Goal: Browse casually

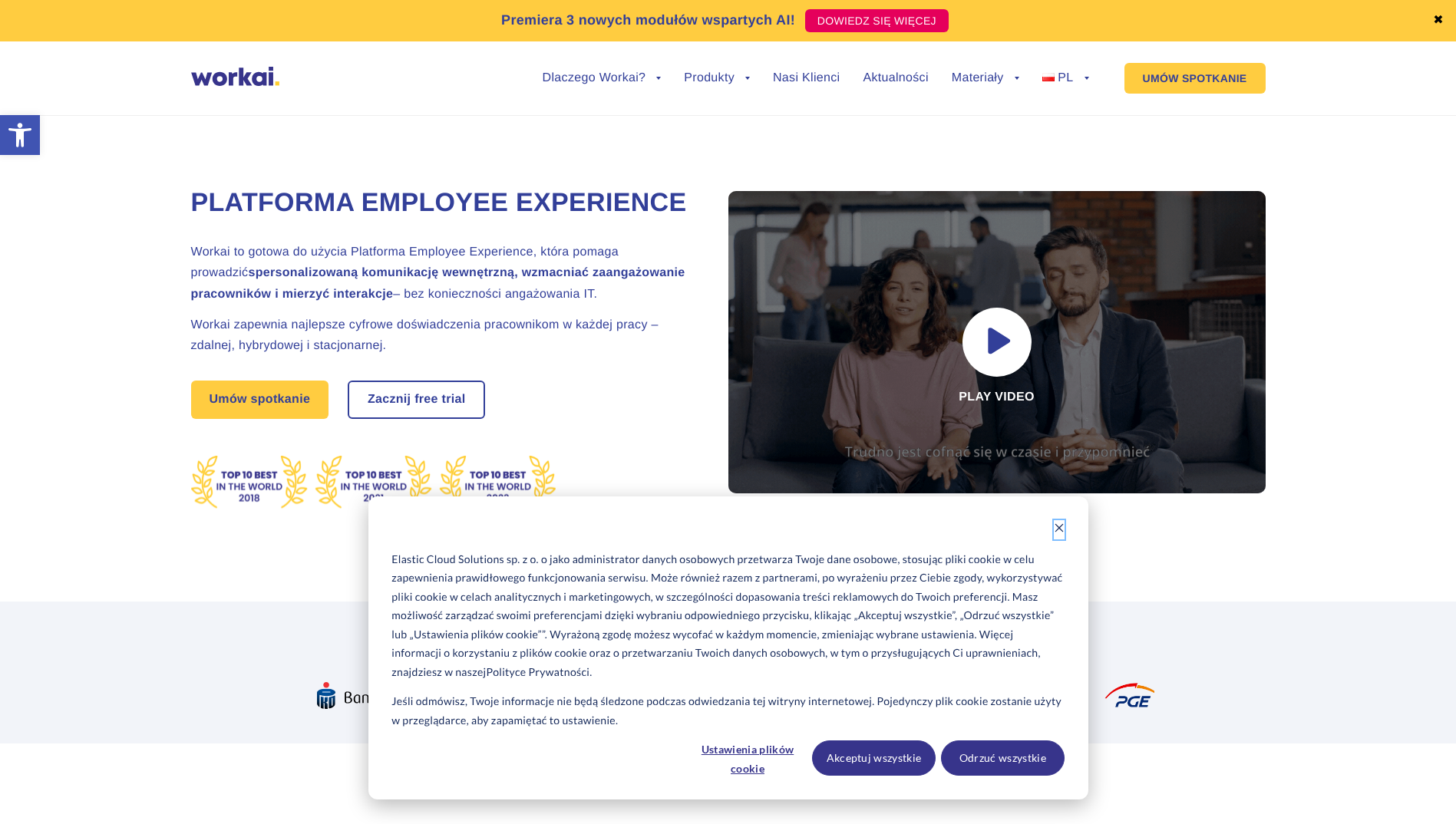
click at [1064, 524] on icon "Dismiss cookie banner" at bounding box center [1059, 528] width 11 height 11
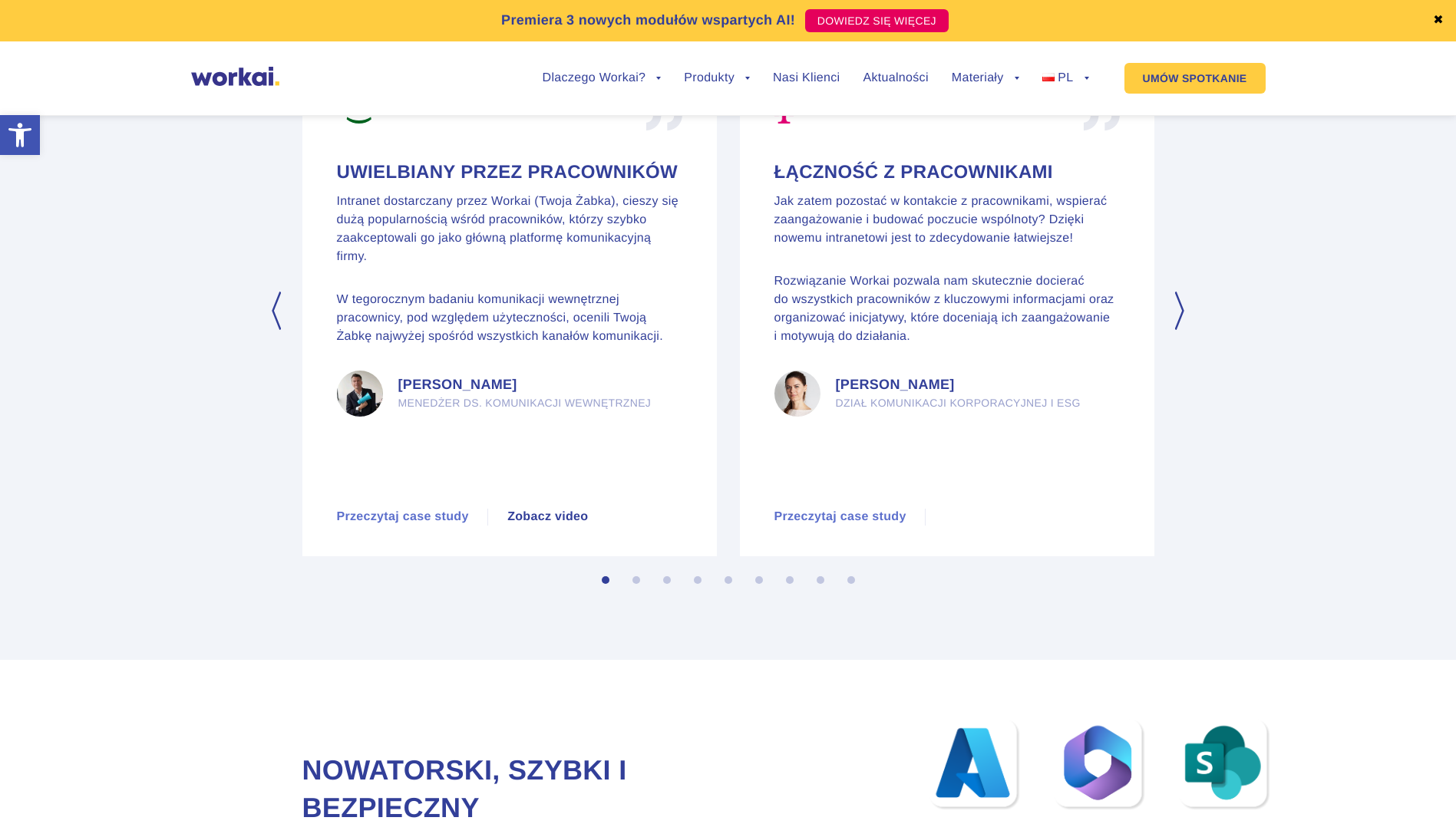
scroll to position [7290, 0]
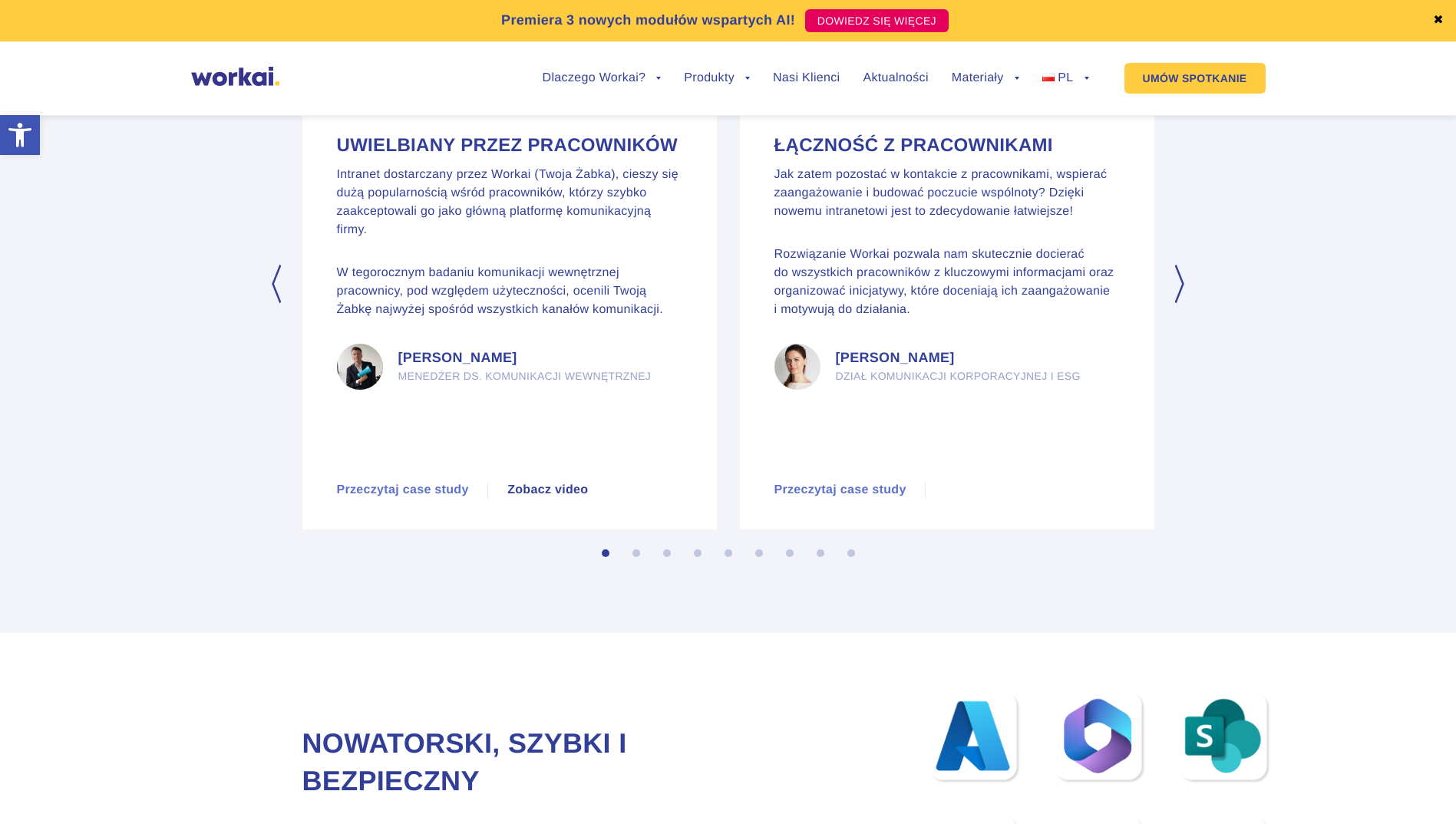
click at [1180, 303] on button "Next" at bounding box center [1181, 283] width 16 height 38
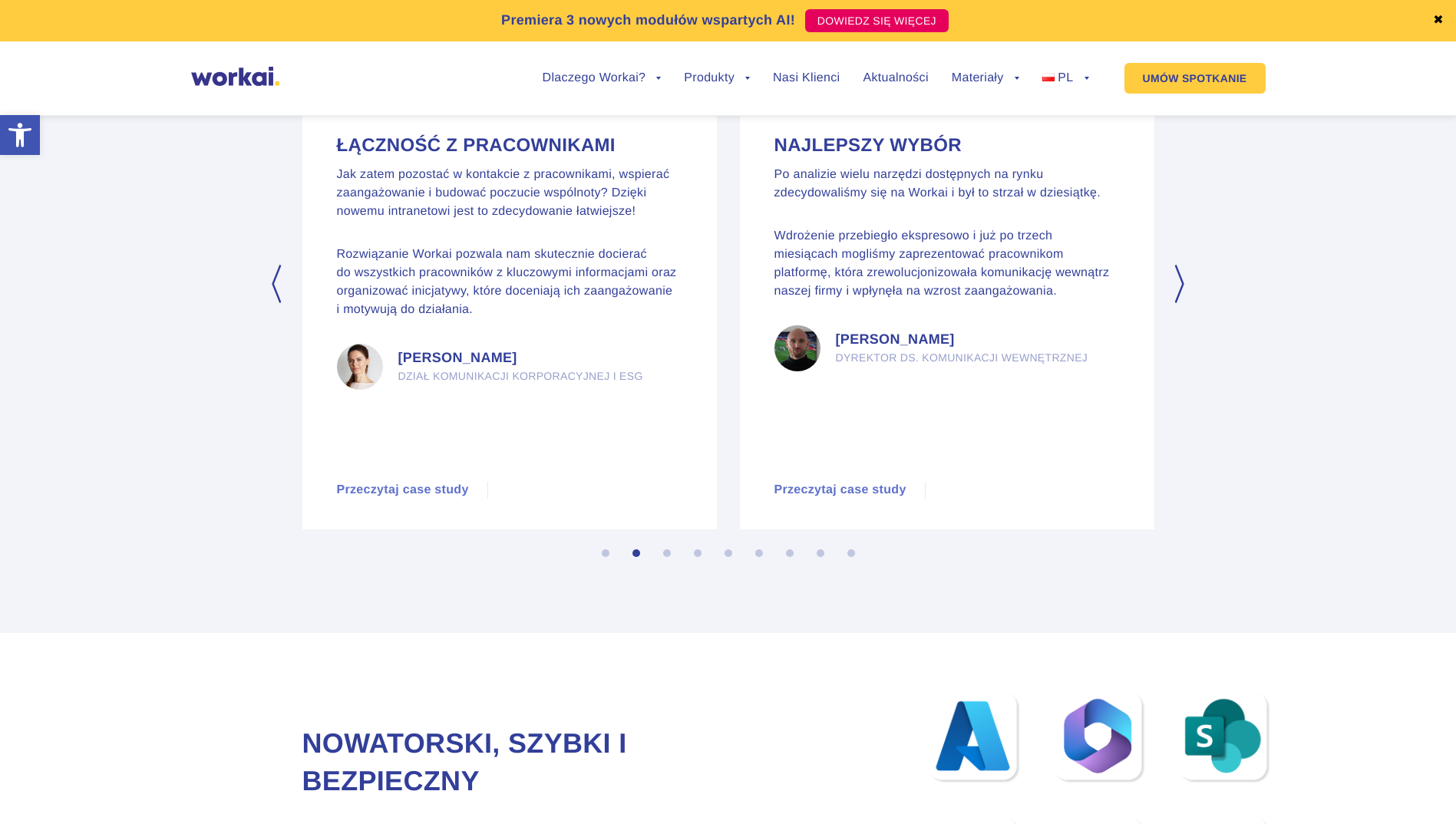
click at [1180, 303] on button "Next" at bounding box center [1181, 283] width 16 height 38
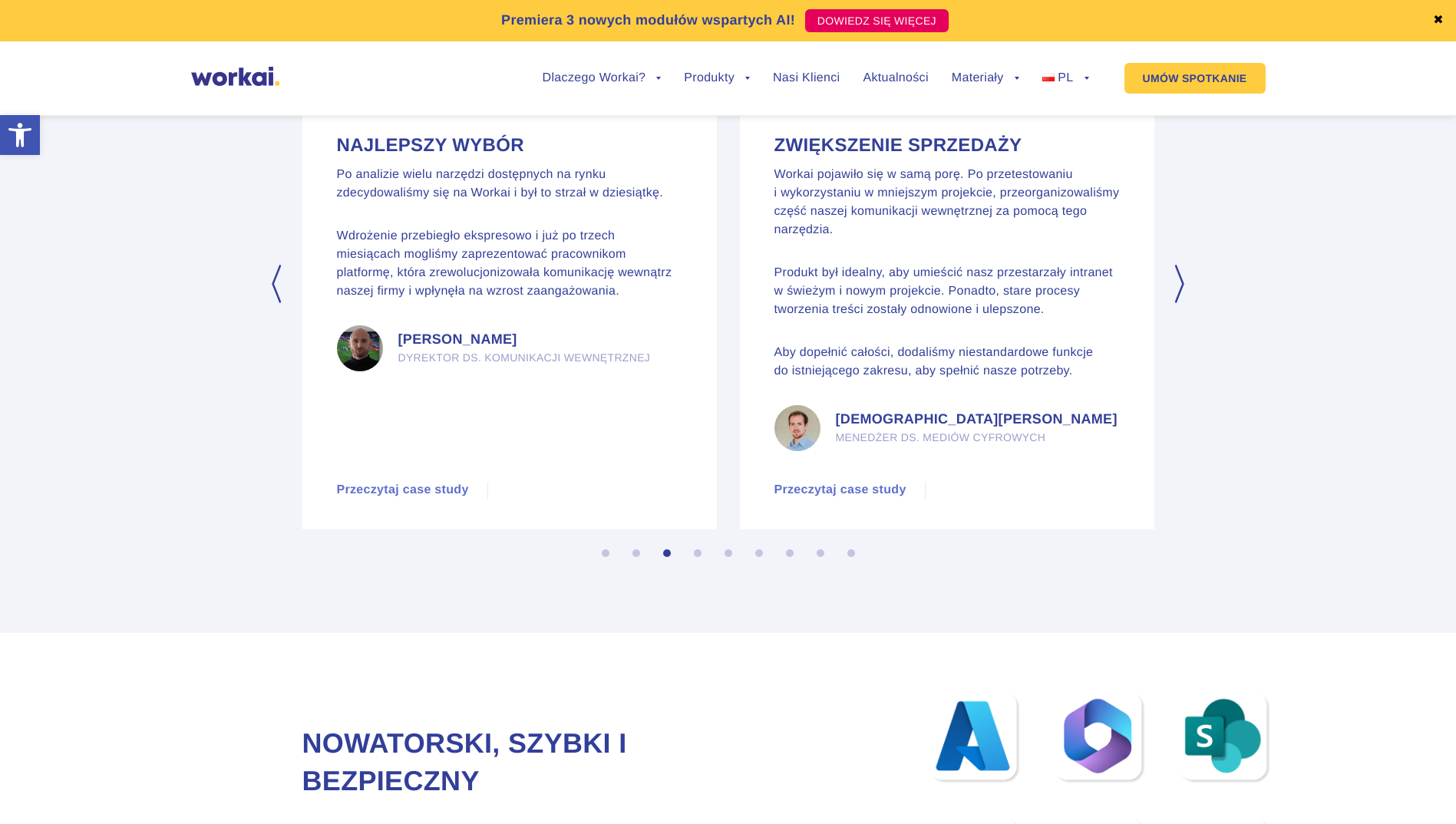
click at [1180, 303] on button "Next" at bounding box center [1181, 283] width 16 height 38
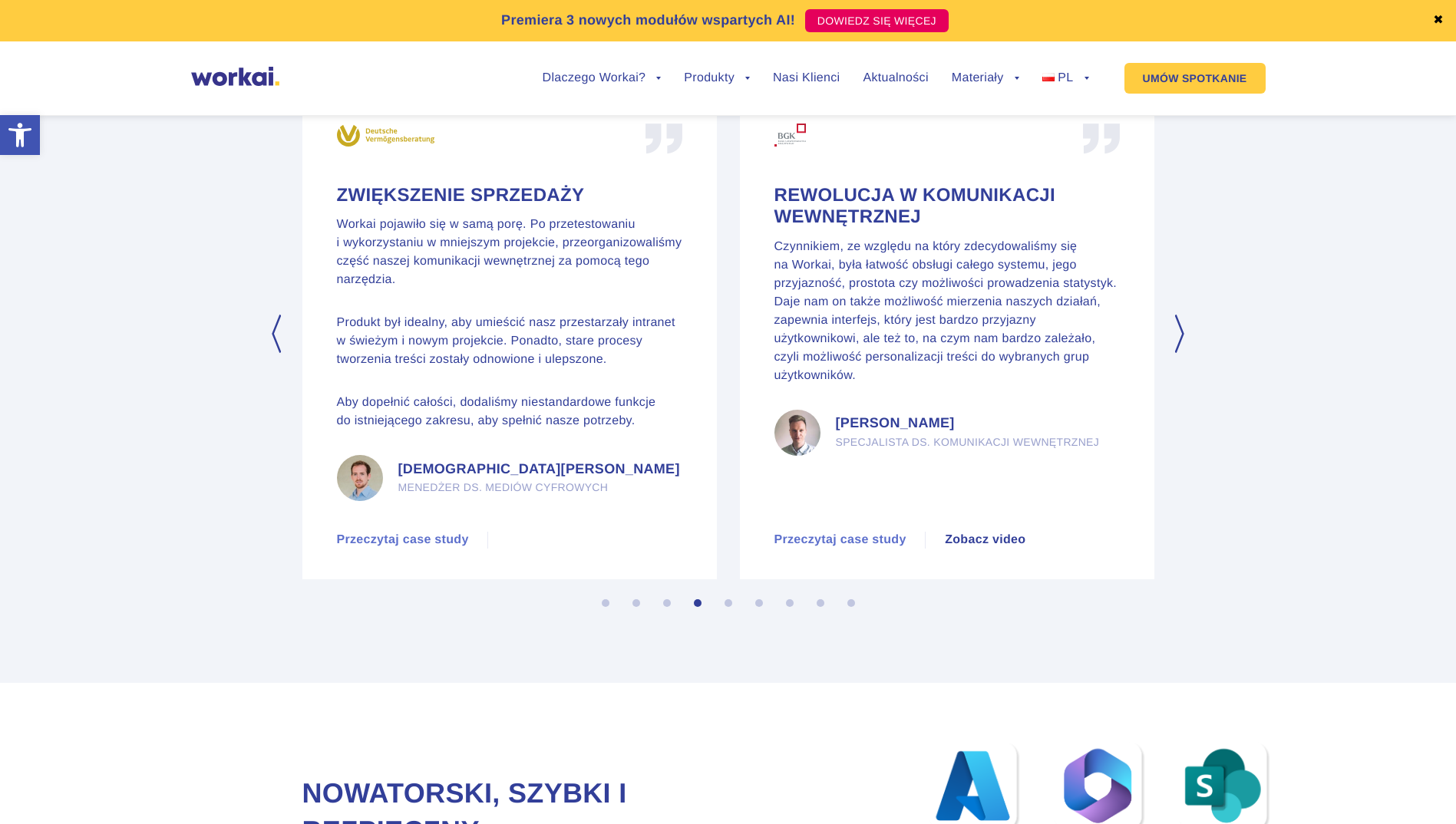
scroll to position [7213, 0]
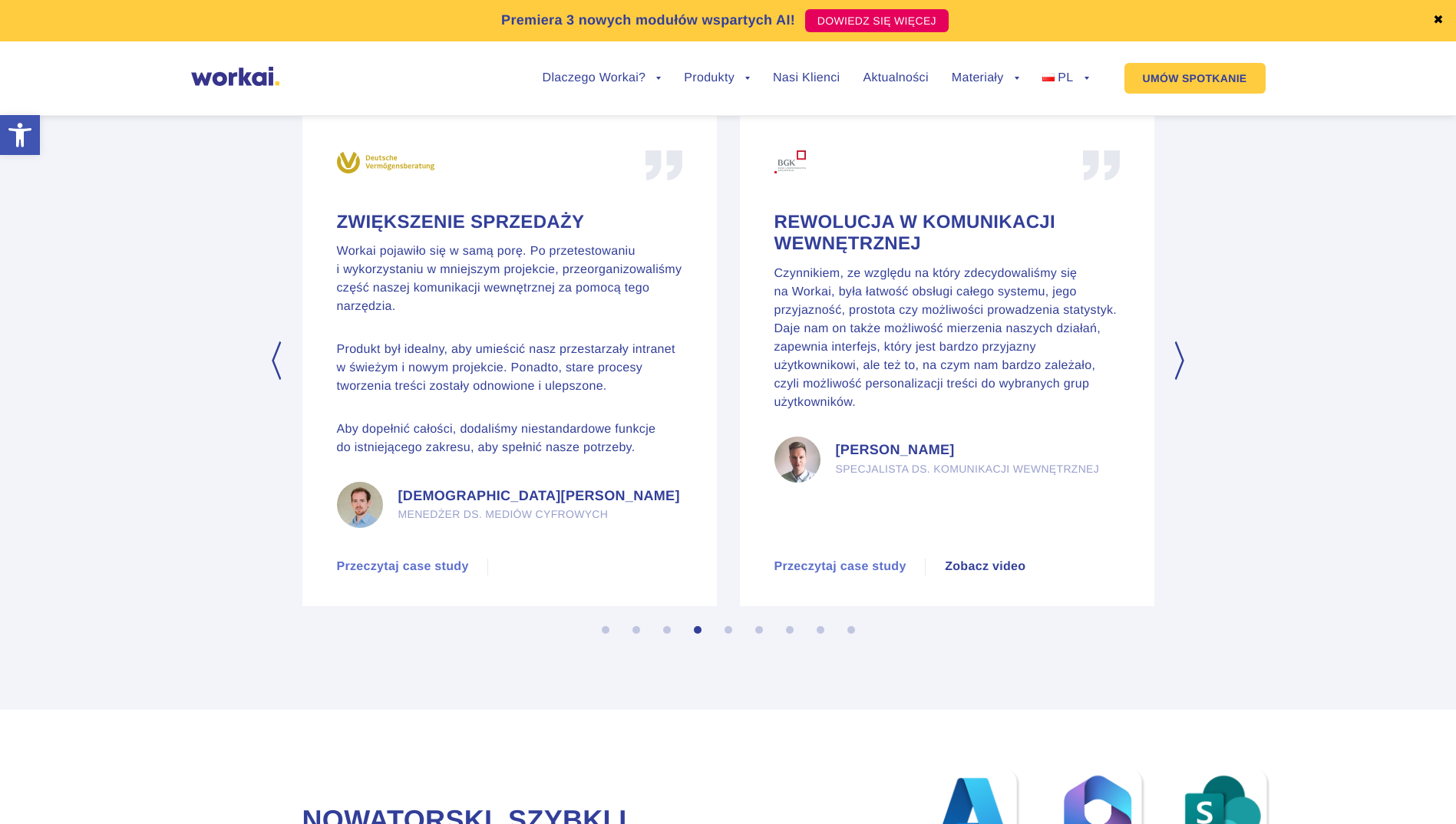
click at [1179, 380] on button "Next" at bounding box center [1181, 360] width 16 height 38
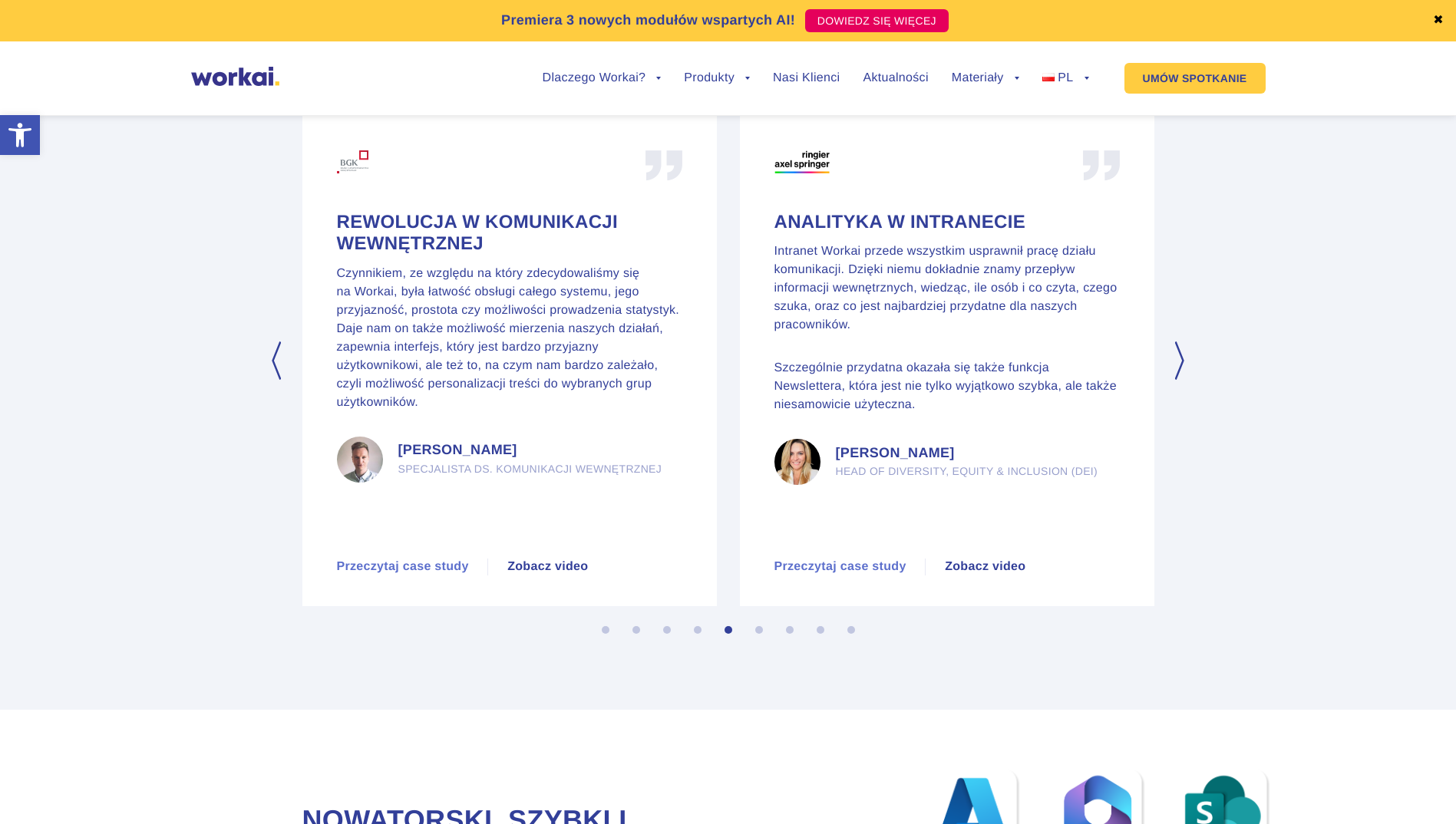
click at [1179, 380] on button "Next" at bounding box center [1181, 360] width 16 height 38
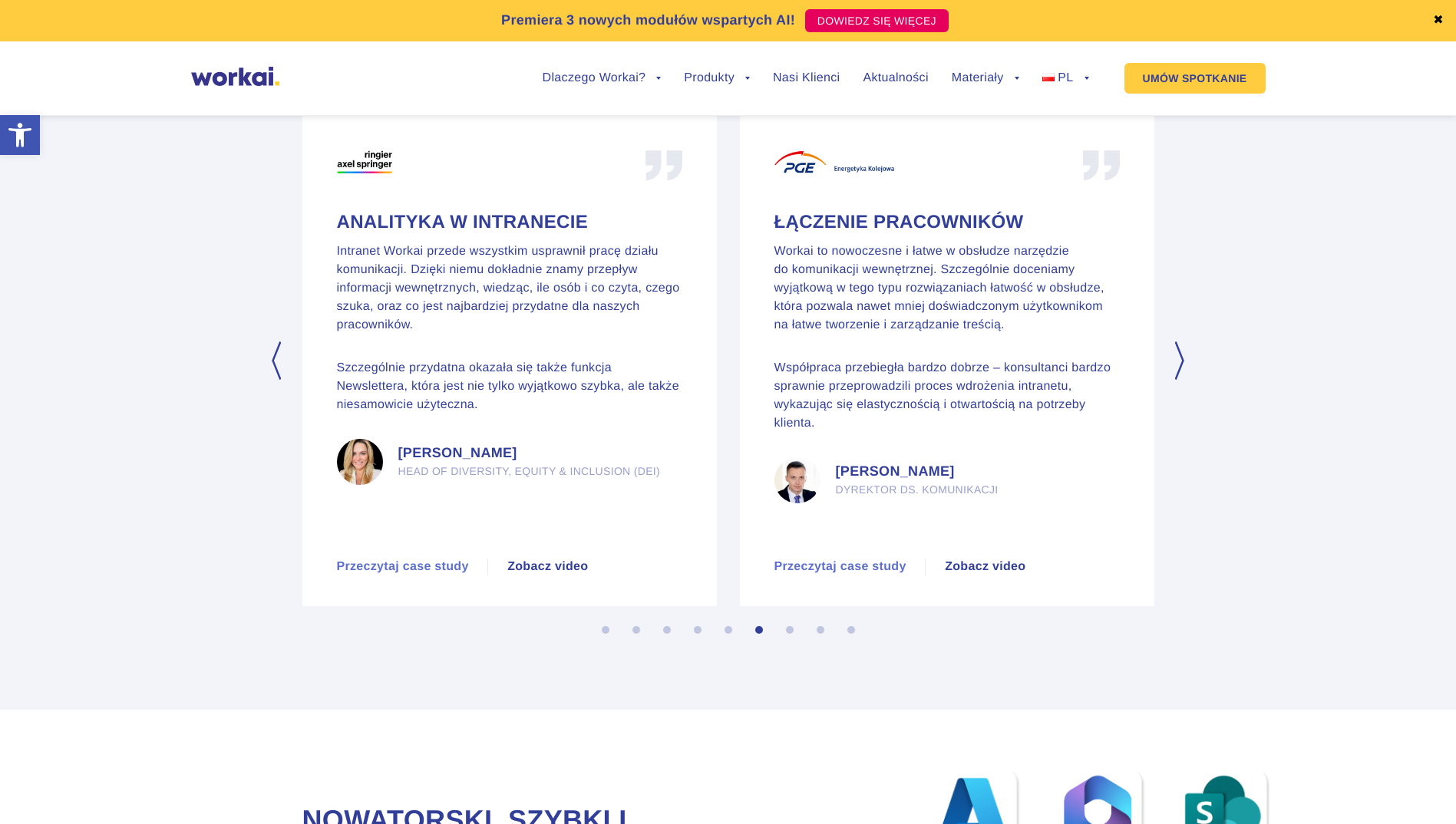
click at [1179, 380] on button "Next" at bounding box center [1181, 360] width 16 height 38
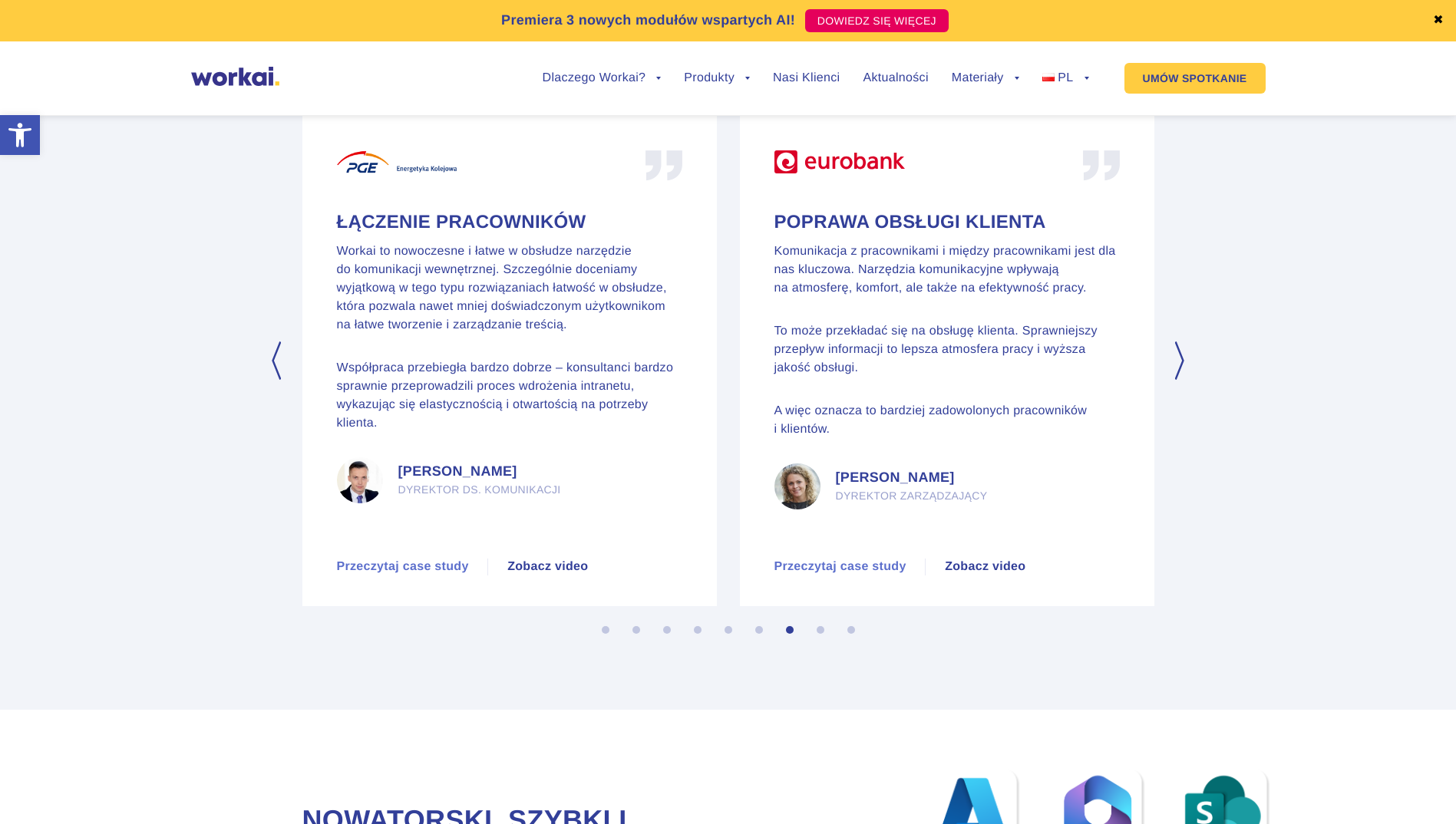
click at [1179, 380] on button "Next" at bounding box center [1181, 360] width 16 height 38
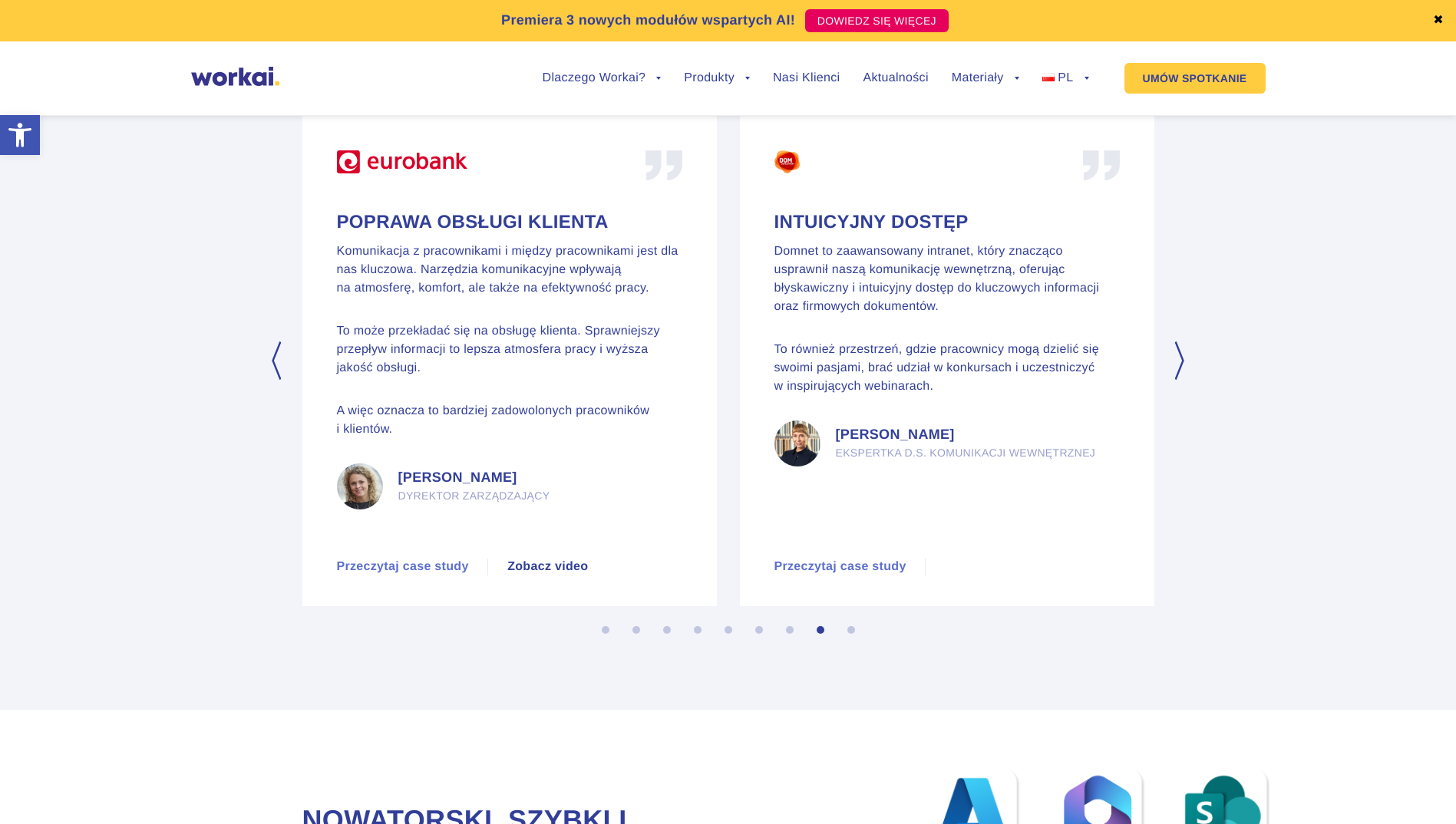
click at [1179, 380] on button "Next" at bounding box center [1181, 360] width 16 height 38
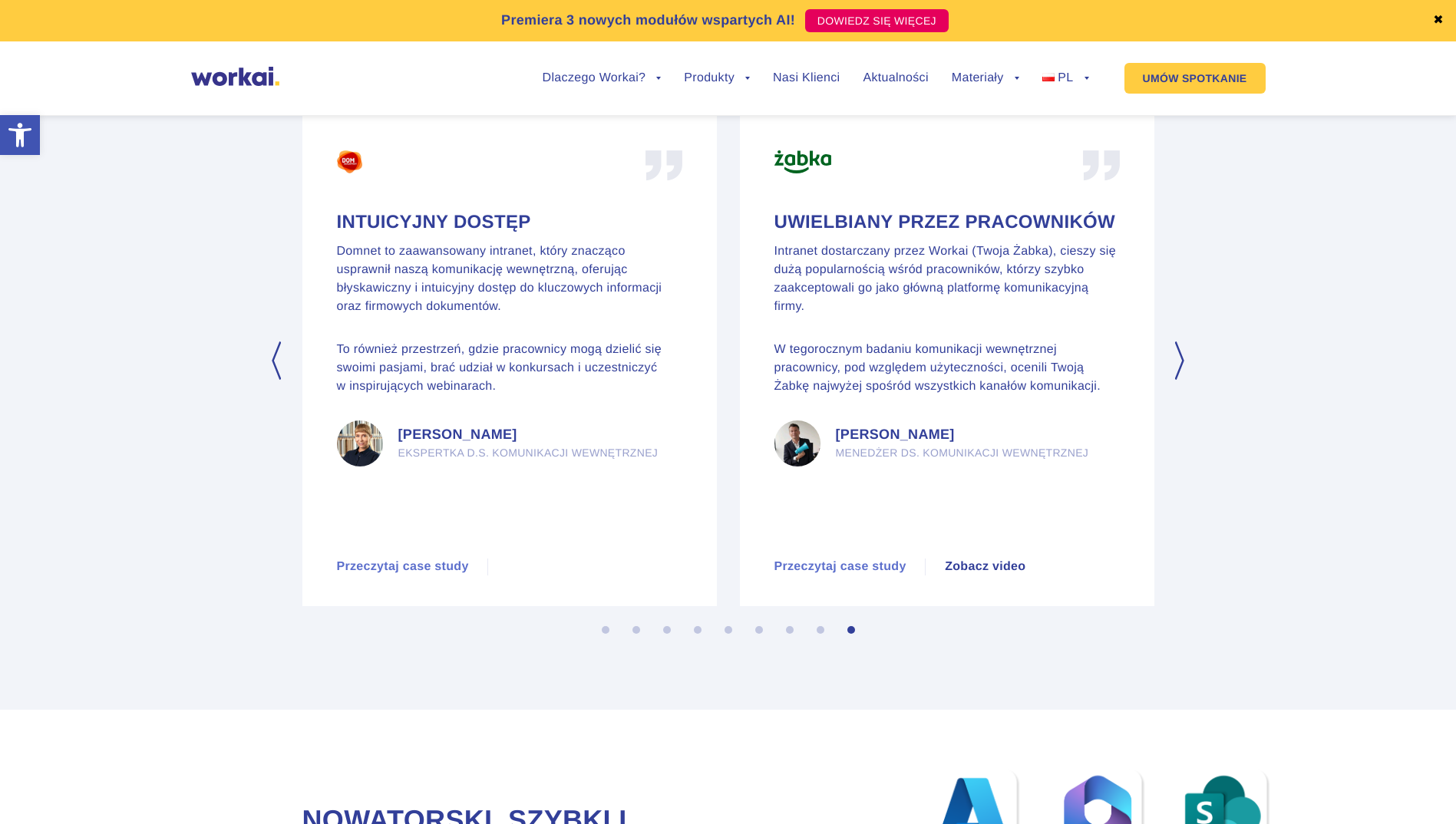
click at [1179, 380] on button "Next" at bounding box center [1181, 360] width 16 height 38
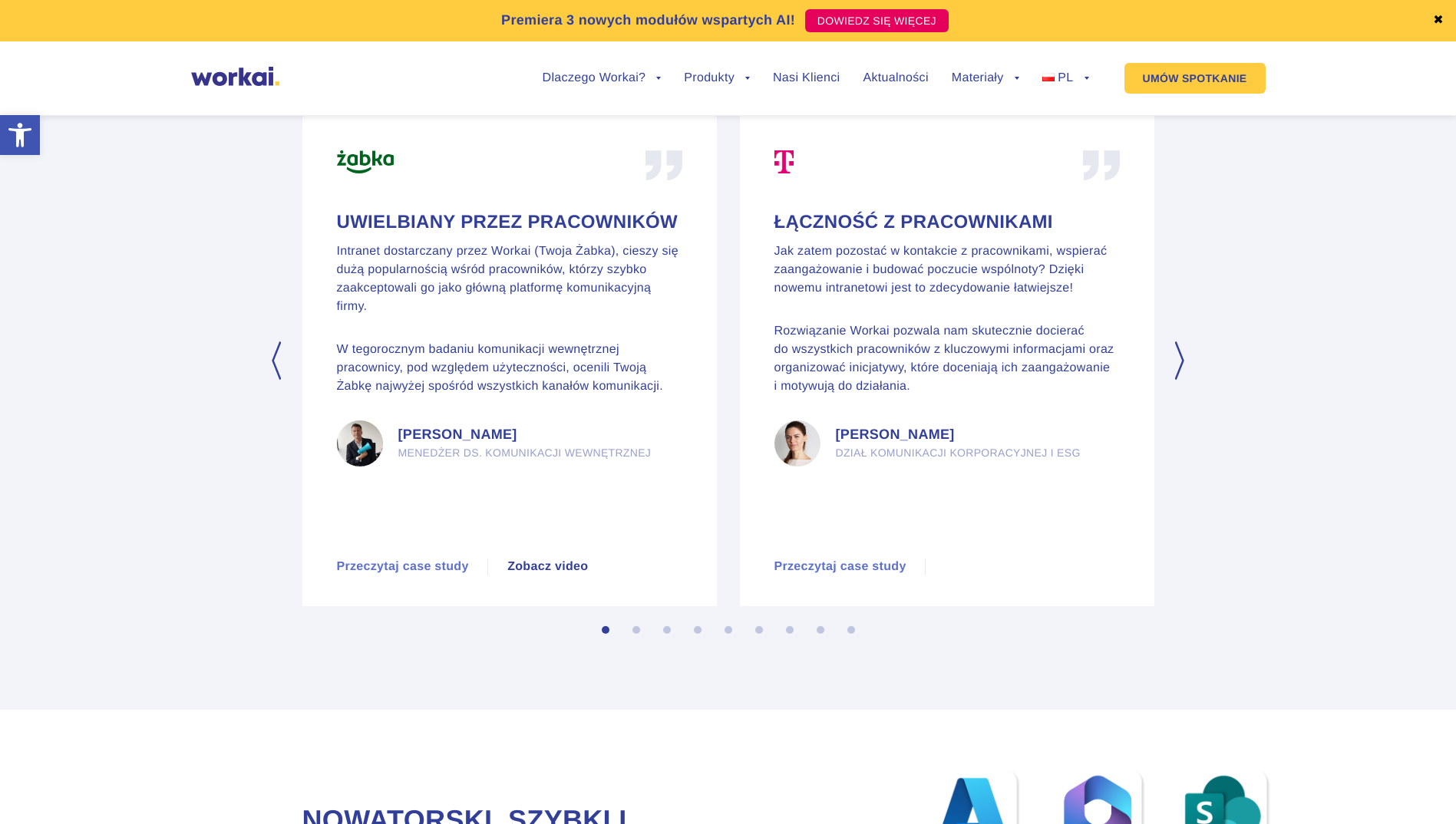
click at [1179, 380] on button "Next" at bounding box center [1181, 360] width 16 height 38
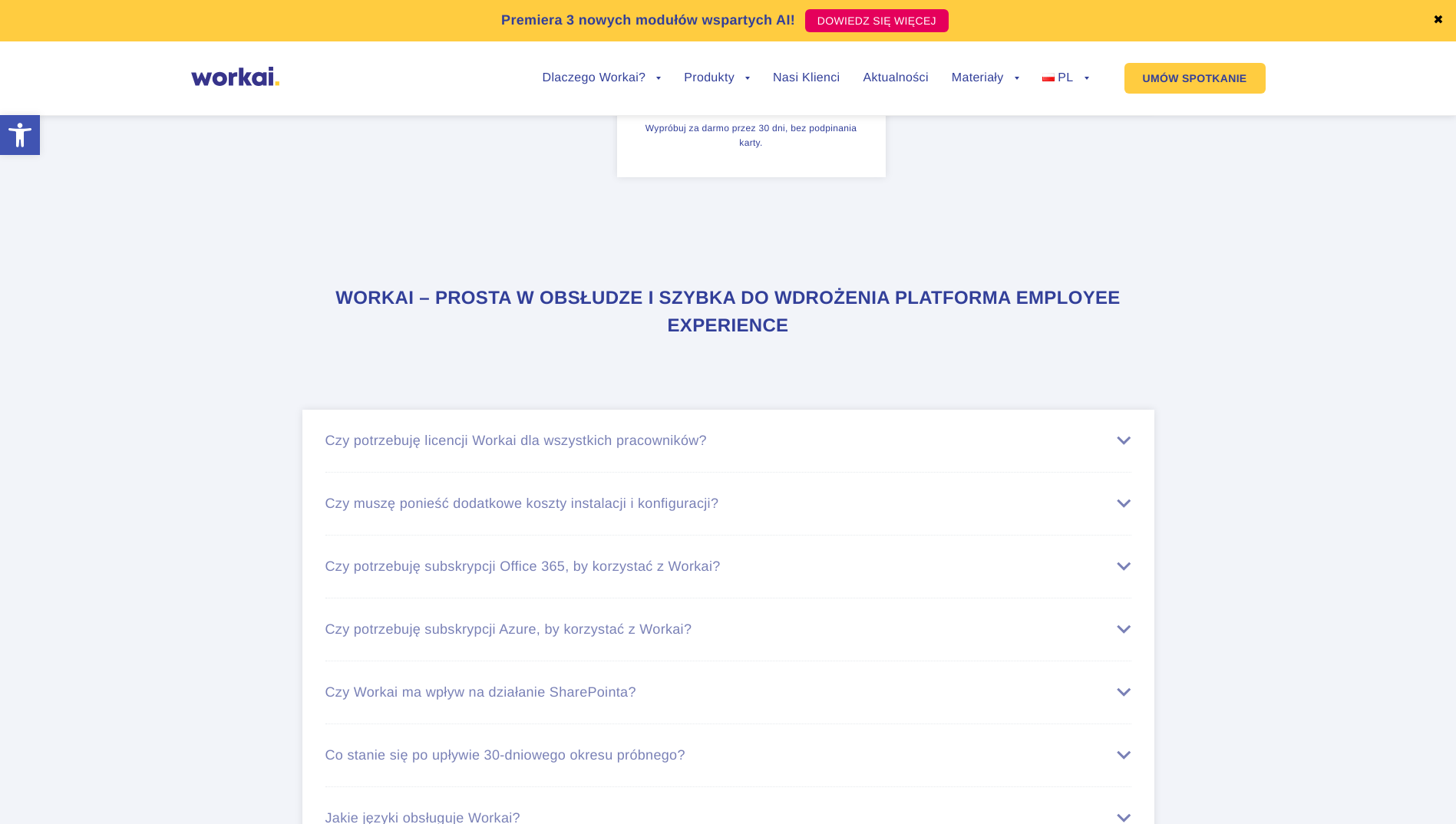
scroll to position [8802, 0]
